Goal: Transaction & Acquisition: Download file/media

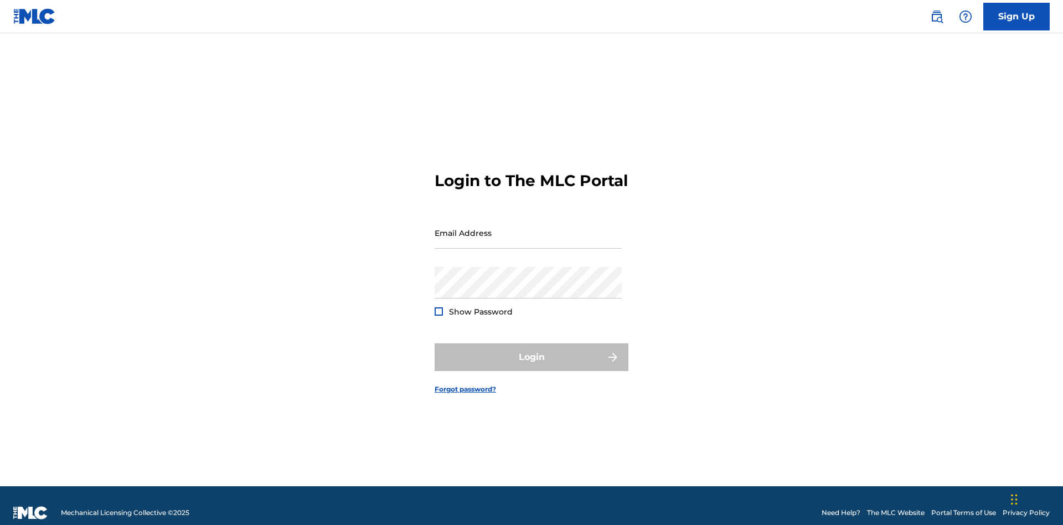
scroll to position [14, 0]
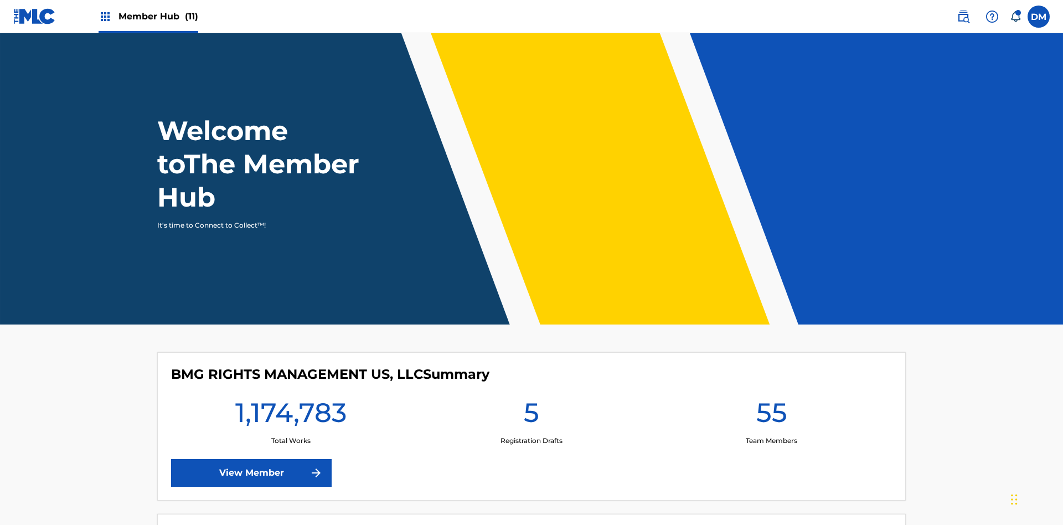
click at [158, 16] on span "Member Hub (11)" at bounding box center [158, 16] width 80 height 13
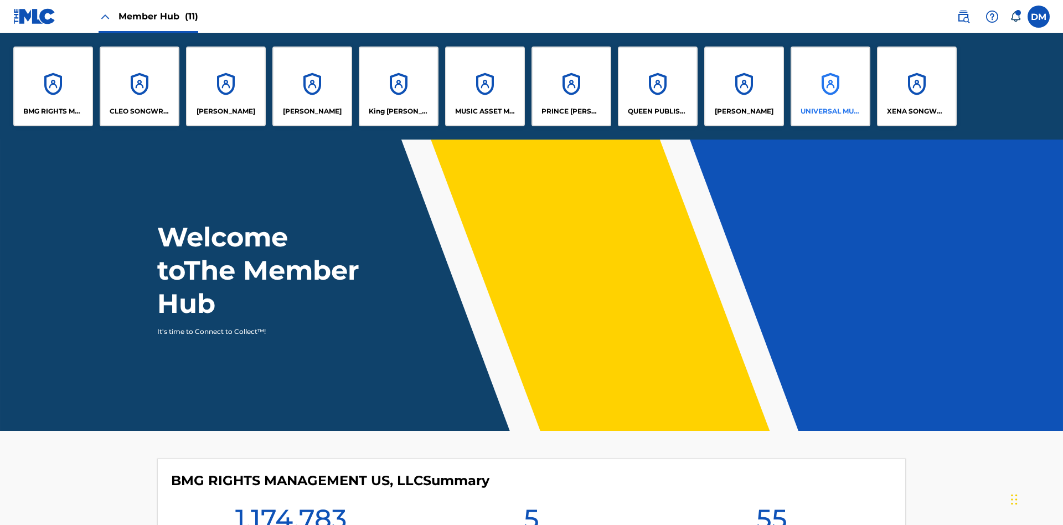
click at [830, 111] on p "UNIVERSAL MUSIC PUB GROUP" at bounding box center [831, 111] width 60 height 10
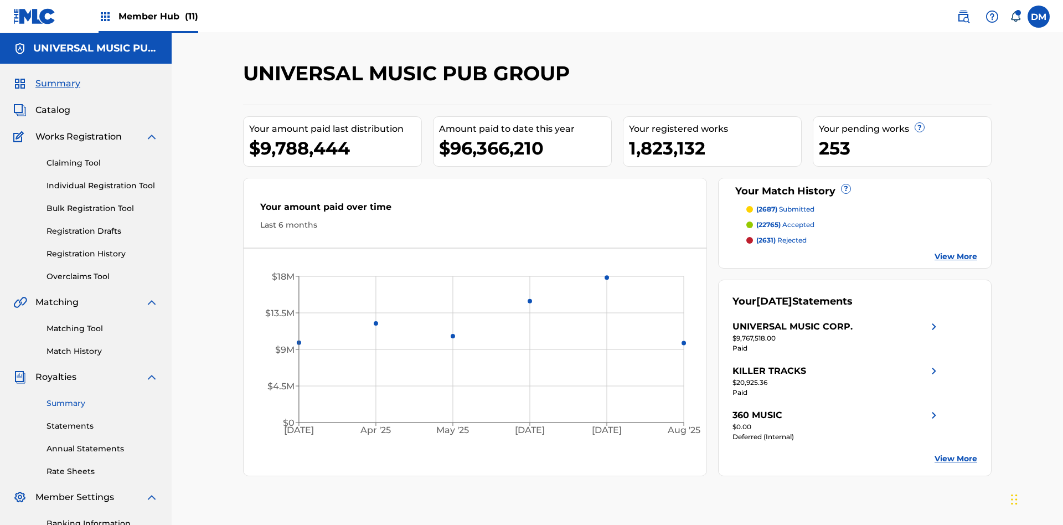
click at [102, 398] on link "Summary" at bounding box center [103, 404] width 112 height 12
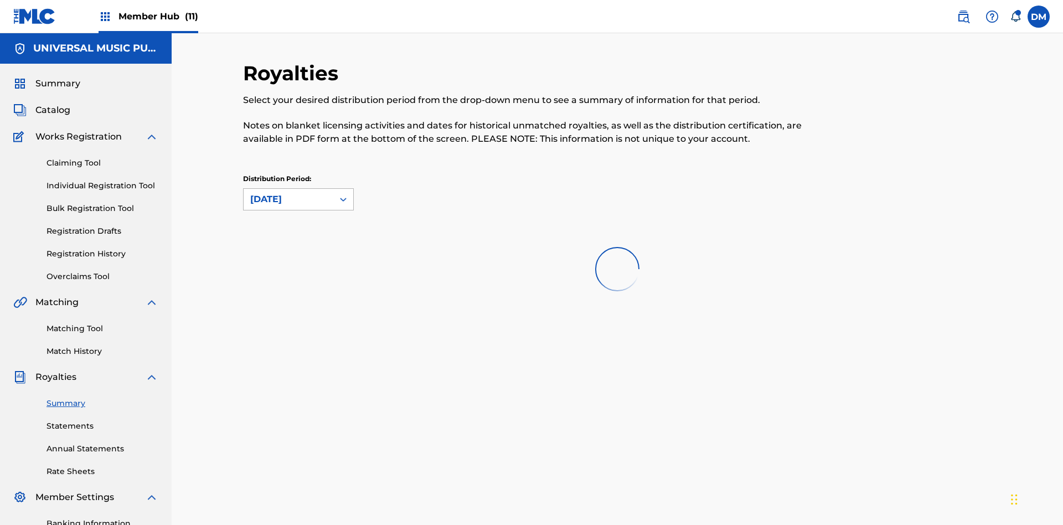
click at [288, 193] on div "August 2025" at bounding box center [288, 199] width 76 height 13
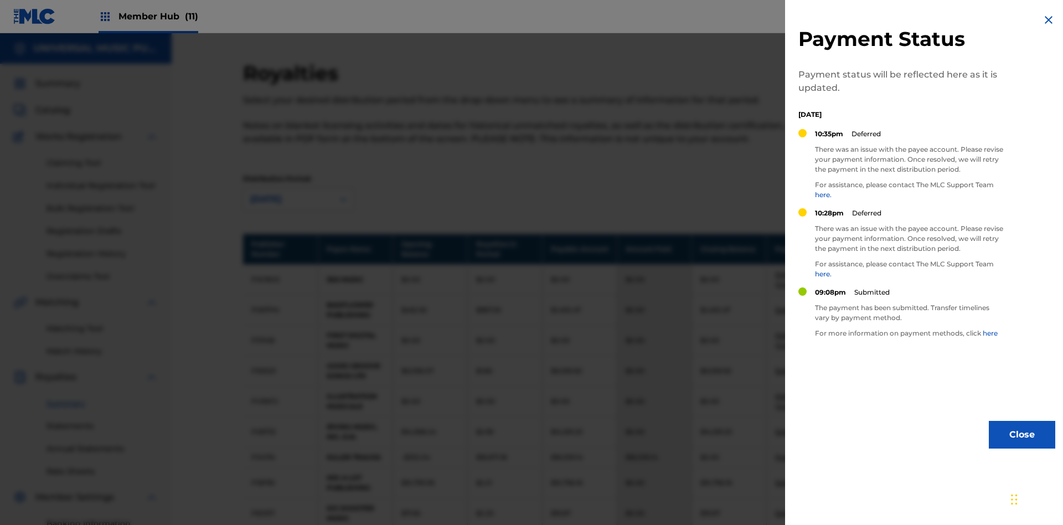
click at [1049, 20] on img at bounding box center [1048, 19] width 13 height 13
click at [867, 367] on link "Download" at bounding box center [867, 371] width 35 height 8
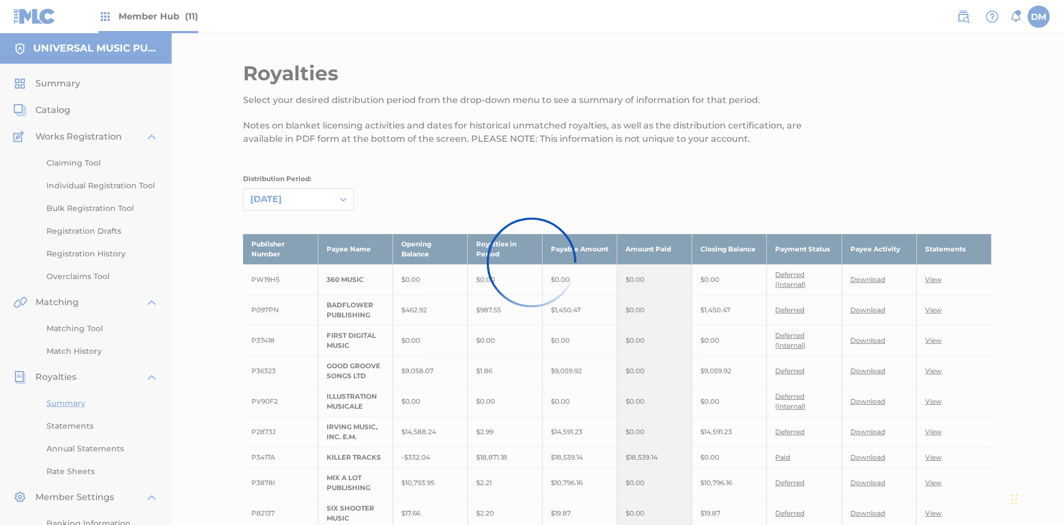
scroll to position [199, 0]
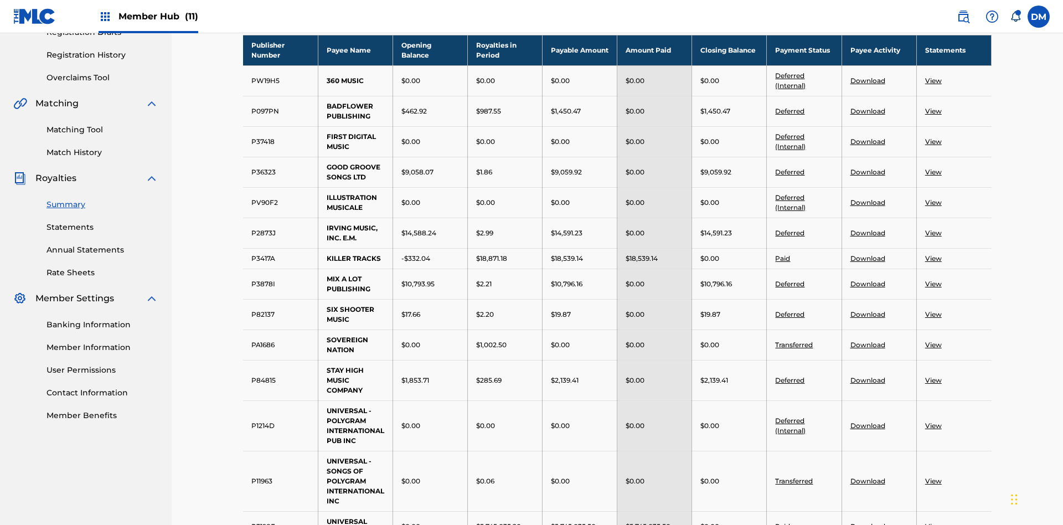
click at [867, 310] on link "Download" at bounding box center [867, 314] width 35 height 8
click at [933, 168] on link "View" at bounding box center [933, 172] width 17 height 8
